Goal: Task Accomplishment & Management: Manage account settings

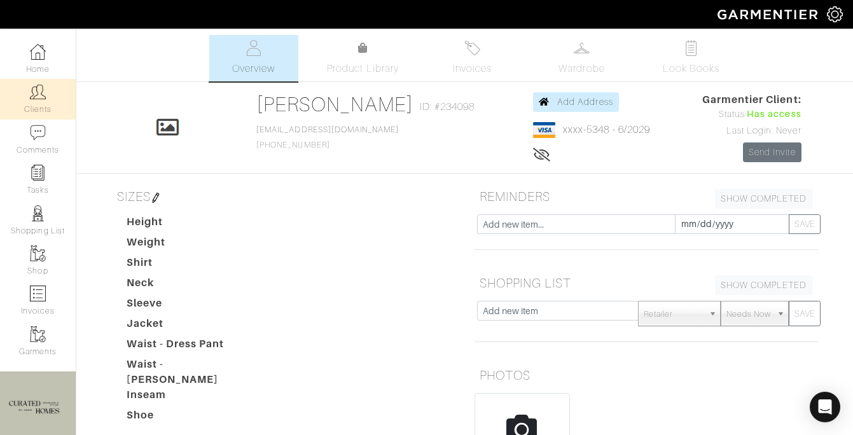
click at [36, 101] on link "Clients" at bounding box center [38, 99] width 76 height 40
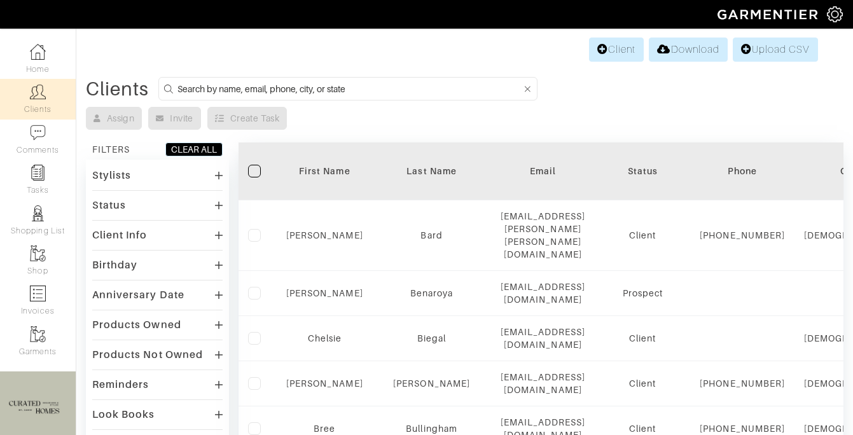
click at [268, 88] on input at bounding box center [350, 89] width 344 height 16
type input "[PERSON_NAME]"
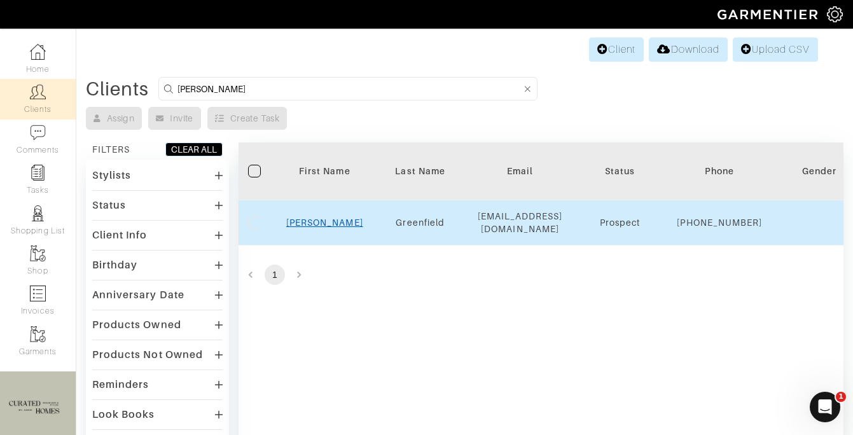
click at [325, 227] on link "Rachel" at bounding box center [324, 223] width 77 height 10
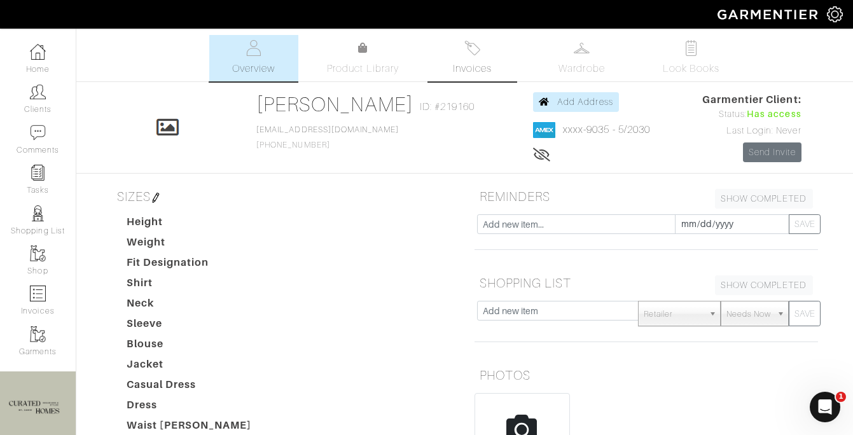
click at [488, 57] on link "Invoices" at bounding box center [472, 58] width 89 height 46
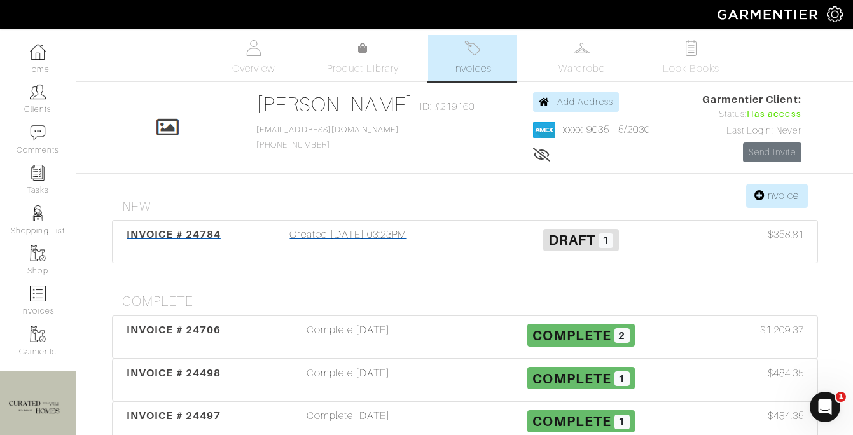
click at [318, 246] on div "Created [DATE] 03:23PM" at bounding box center [348, 241] width 233 height 29
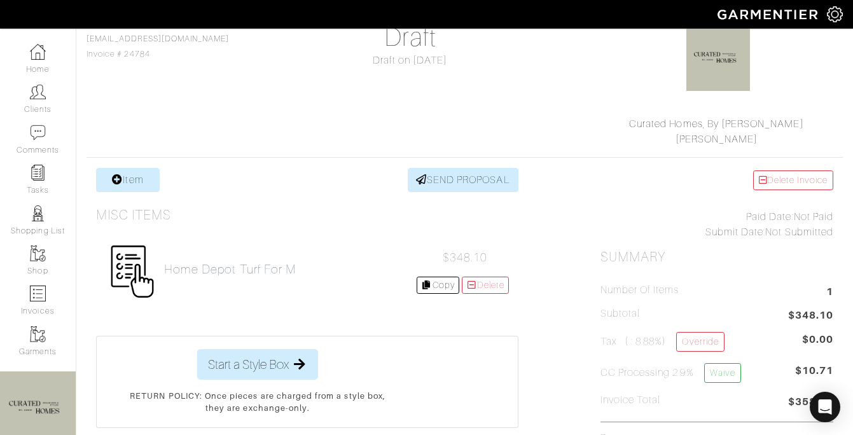
scroll to position [122, 0]
click at [148, 178] on link "Item" at bounding box center [128, 179] width 64 height 24
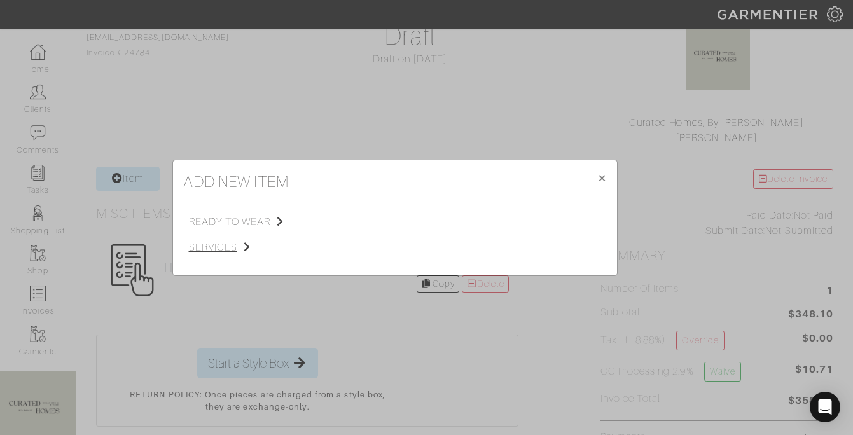
click at [262, 246] on span "services" at bounding box center [253, 247] width 128 height 15
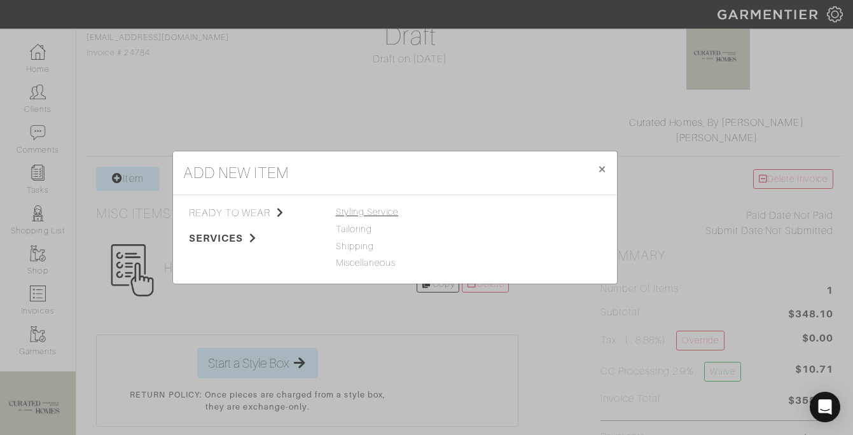
click at [390, 211] on span "Styling Service" at bounding box center [367, 212] width 63 height 10
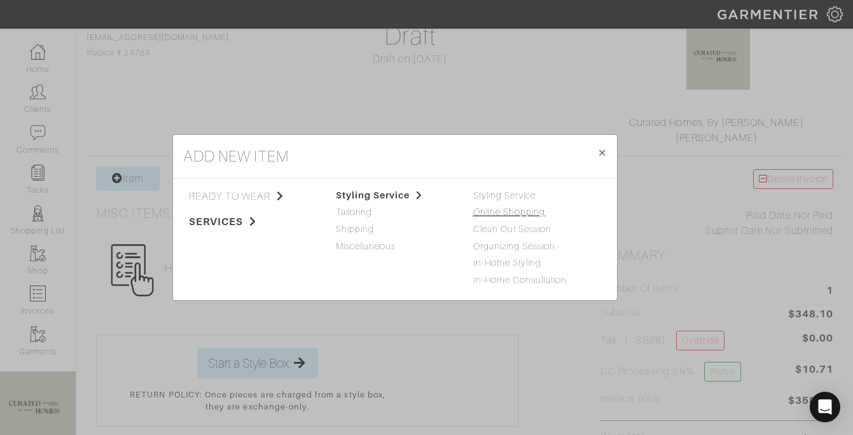
click at [505, 211] on link "Online Shopping" at bounding box center [509, 212] width 73 height 10
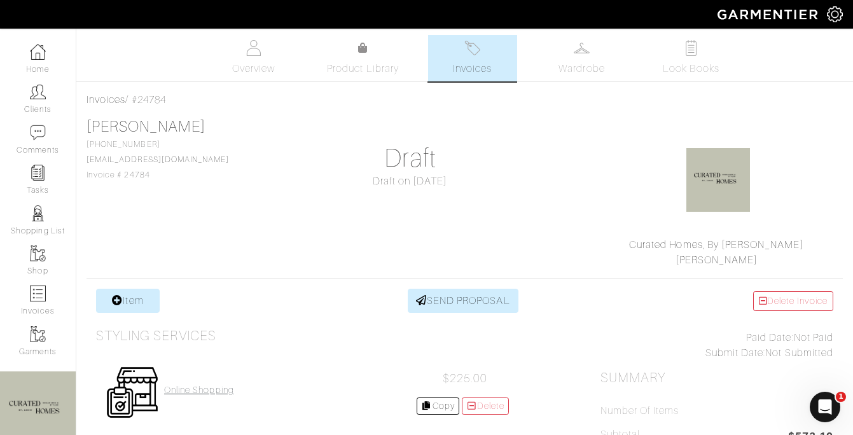
scroll to position [101, 0]
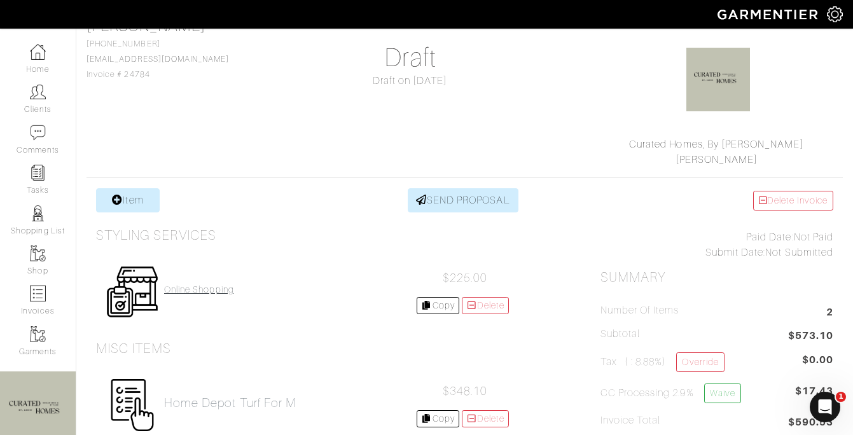
click at [195, 290] on h4 "Online Shopping" at bounding box center [199, 289] width 70 height 11
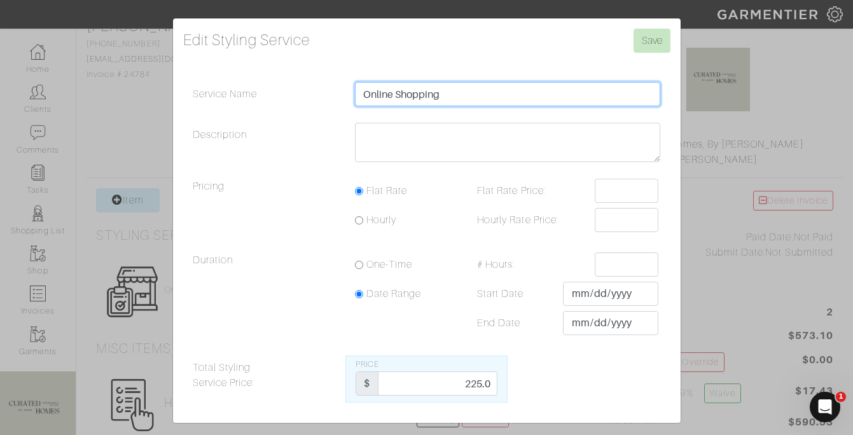
click at [380, 101] on input "Online Shopping" at bounding box center [508, 94] width 306 height 24
click at [379, 101] on input "Online Shopping" at bounding box center [508, 94] width 306 height 24
type input "Kitchen Design Planning"
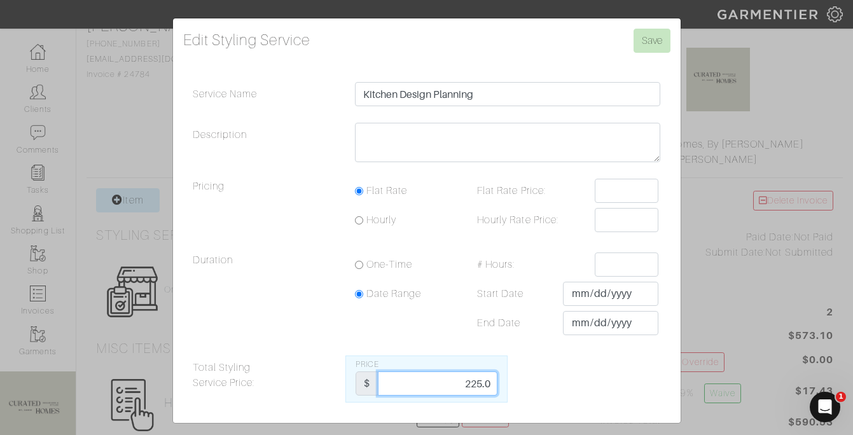
click at [469, 383] on input "225.0" at bounding box center [438, 384] width 120 height 24
click at [469, 384] on input "225.0" at bounding box center [438, 384] width 120 height 24
type input "100"
click at [664, 45] on input "Save" at bounding box center [652, 41] width 37 height 24
